Goal: Transaction & Acquisition: Subscribe to service/newsletter

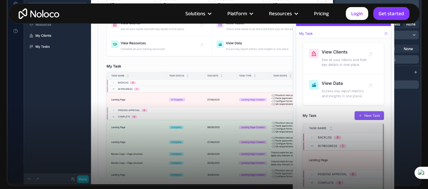
scroll to position [270, 0]
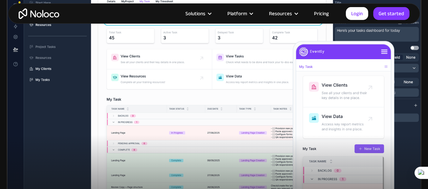
click at [322, 13] on link "Pricing" at bounding box center [321, 13] width 32 height 9
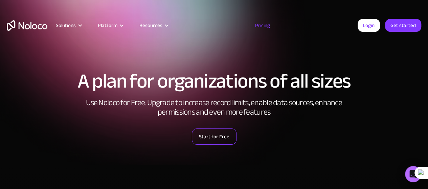
click at [206, 135] on link "Start for Free" at bounding box center [214, 136] width 45 height 16
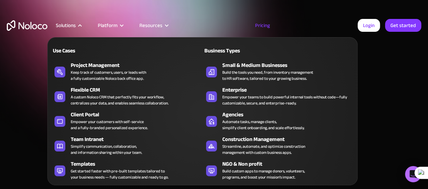
click at [68, 23] on div "Solutions" at bounding box center [66, 25] width 20 height 9
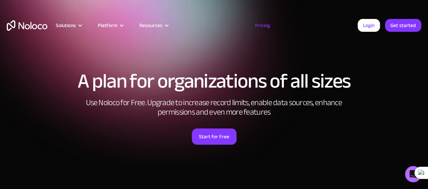
click at [68, 23] on div "Solutions" at bounding box center [66, 25] width 20 height 9
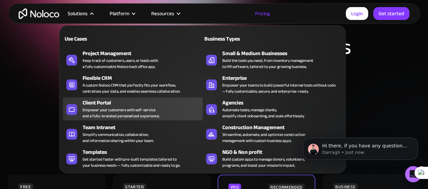
click at [133, 113] on div "Empower your customers with self-service and a fully-branded personalized exper…" at bounding box center [120, 113] width 77 height 12
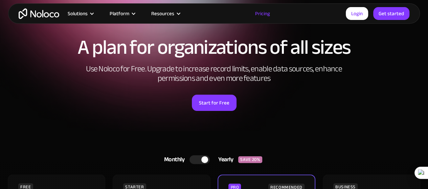
scroll to position [34, 0]
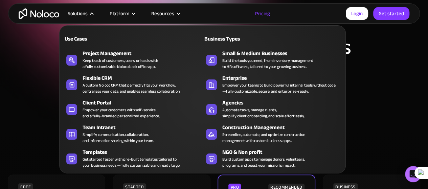
click at [74, 10] on div "Solutions" at bounding box center [78, 13] width 20 height 9
click at [80, 15] on div "Solutions" at bounding box center [78, 13] width 20 height 9
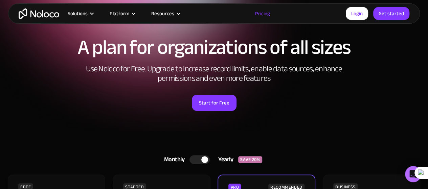
click at [80, 15] on div "Solutions" at bounding box center [78, 13] width 20 height 9
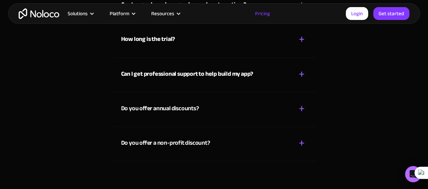
scroll to position [3077, 0]
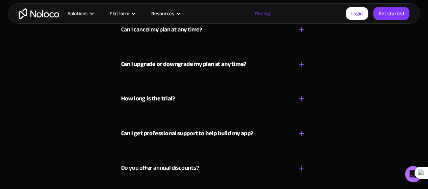
click at [300, 105] on div "+" at bounding box center [302, 99] width 6 height 12
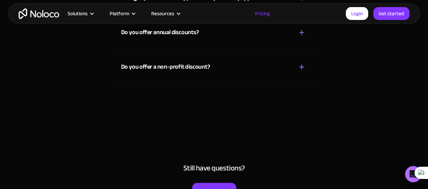
scroll to position [3212, 0]
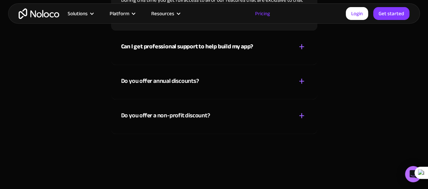
click at [305, 53] on div "+ -" at bounding box center [301, 47] width 11 height 12
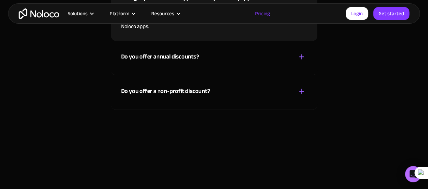
click at [301, 63] on div "+" at bounding box center [302, 57] width 6 height 12
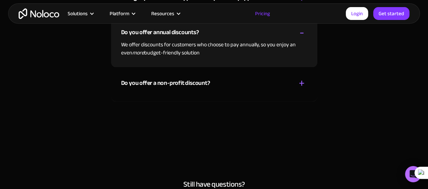
click at [301, 89] on div "+" at bounding box center [302, 83] width 6 height 12
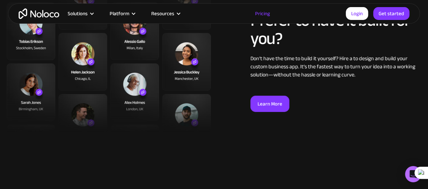
scroll to position [2536, 0]
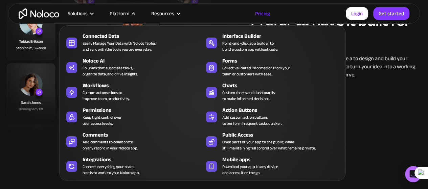
click at [120, 12] on div "Platform" at bounding box center [120, 13] width 20 height 9
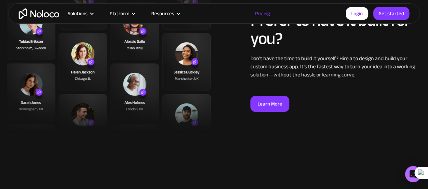
click at [120, 12] on div "Platform" at bounding box center [120, 13] width 20 height 9
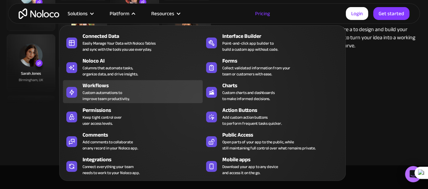
scroll to position [2603, 0]
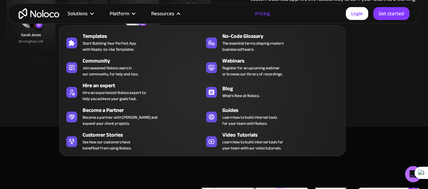
click at [158, 14] on div "Resources" at bounding box center [162, 13] width 23 height 9
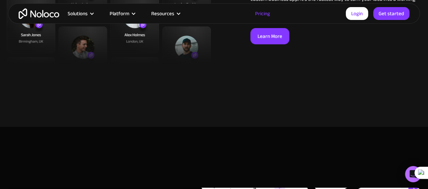
click at [158, 14] on div "Resources" at bounding box center [162, 13] width 23 height 9
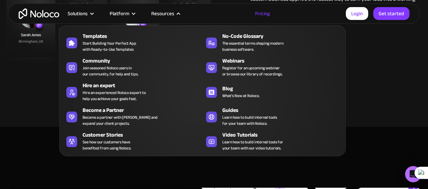
click at [158, 14] on div "Resources" at bounding box center [162, 13] width 23 height 9
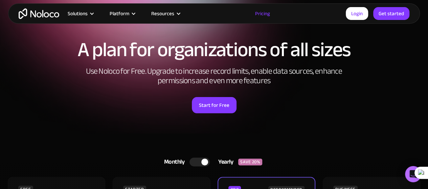
scroll to position [0, 0]
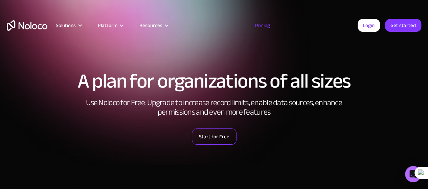
click at [216, 135] on link "Start for Free" at bounding box center [214, 136] width 45 height 16
